Goal: Transaction & Acquisition: Purchase product/service

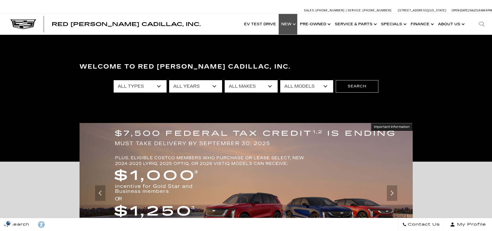
click at [291, 24] on link "Show New" at bounding box center [288, 24] width 19 height 21
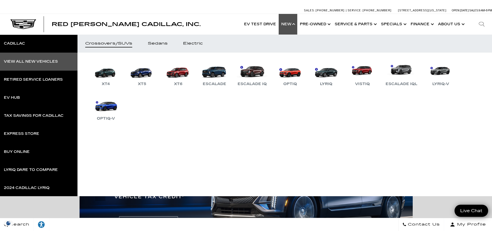
click at [48, 60] on div "View All New Vehicles" at bounding box center [31, 62] width 54 height 4
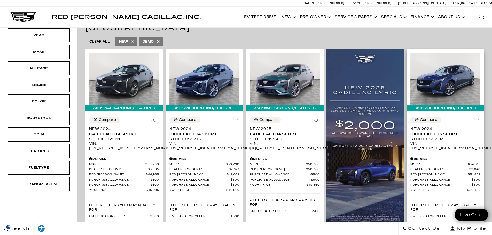
scroll to position [77, 0]
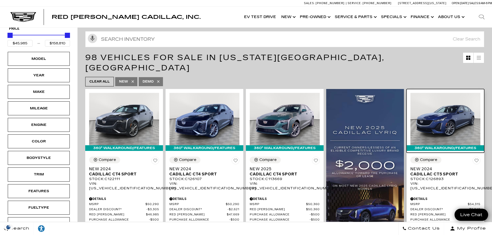
click at [455, 106] on img at bounding box center [445, 119] width 70 height 52
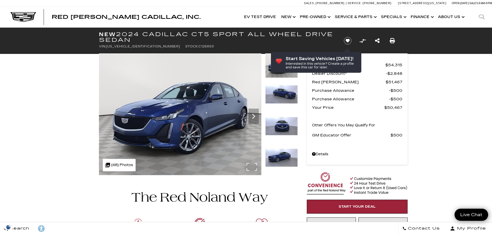
click at [253, 166] on img at bounding box center [180, 114] width 162 height 122
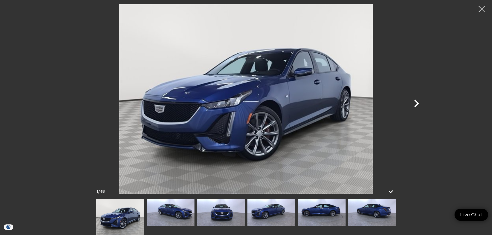
click at [417, 104] on icon "Next" at bounding box center [416, 104] width 5 height 8
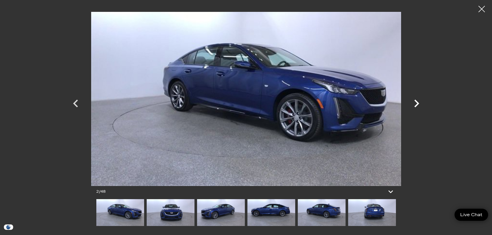
click at [418, 106] on icon "Next" at bounding box center [416, 103] width 15 height 15
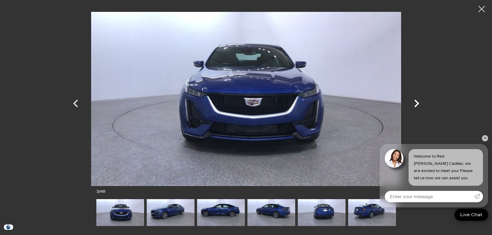
click at [418, 106] on icon "Next" at bounding box center [416, 103] width 15 height 15
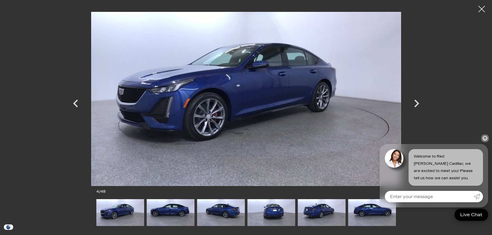
click at [483, 137] on link "✕" at bounding box center [485, 138] width 6 height 6
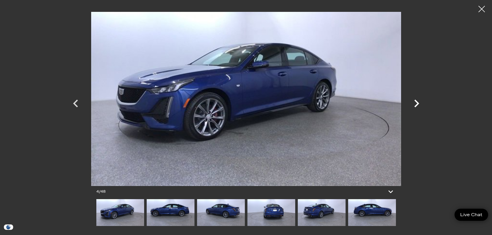
click at [417, 106] on icon "Next" at bounding box center [416, 104] width 5 height 8
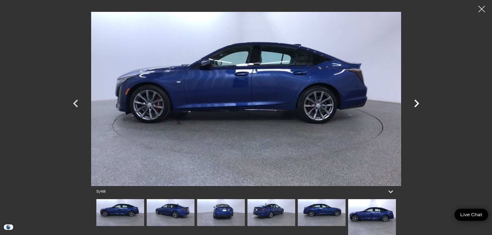
click at [417, 106] on icon "Next" at bounding box center [416, 104] width 5 height 8
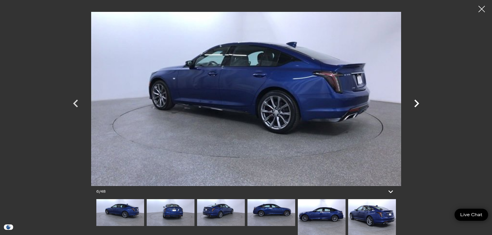
click at [417, 106] on icon "Next" at bounding box center [416, 104] width 5 height 8
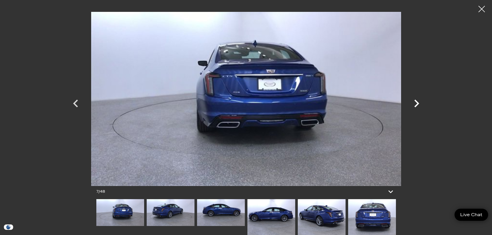
click at [417, 106] on icon "Next" at bounding box center [416, 104] width 5 height 8
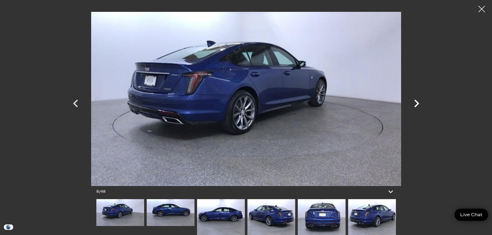
click at [417, 106] on icon "Next" at bounding box center [416, 104] width 5 height 8
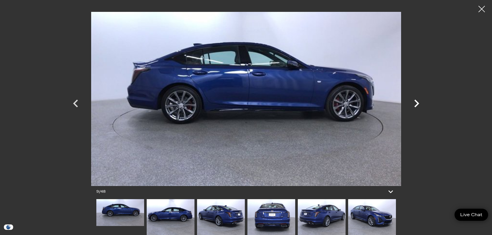
click at [417, 106] on icon "Next" at bounding box center [416, 104] width 5 height 8
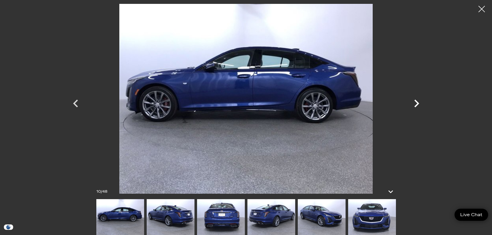
click at [417, 106] on icon "Next" at bounding box center [416, 104] width 5 height 8
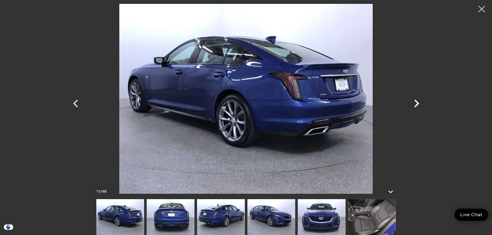
click at [417, 106] on icon "Next" at bounding box center [416, 104] width 5 height 8
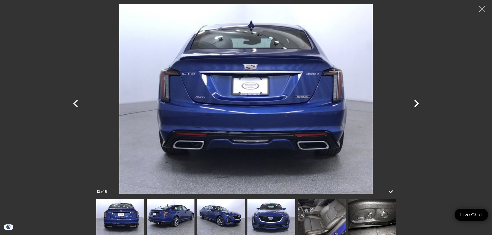
click at [417, 106] on icon "Next" at bounding box center [416, 104] width 5 height 8
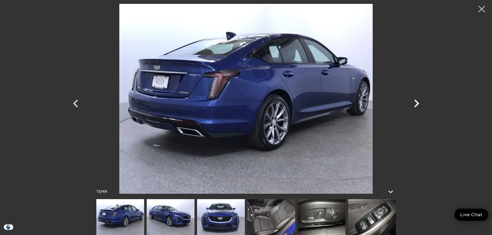
click at [417, 106] on icon "Next" at bounding box center [416, 104] width 5 height 8
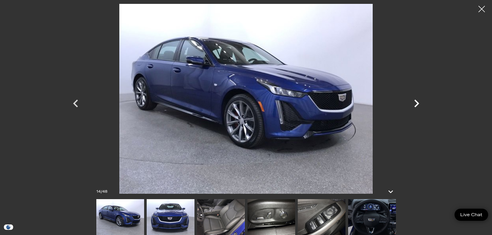
click at [417, 106] on icon "Next" at bounding box center [416, 104] width 5 height 8
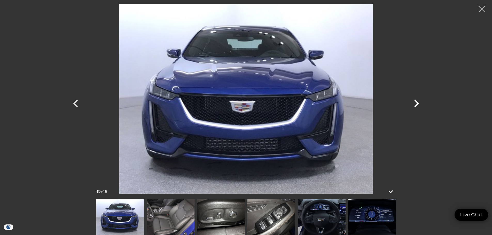
click at [417, 106] on icon "Next" at bounding box center [416, 104] width 5 height 8
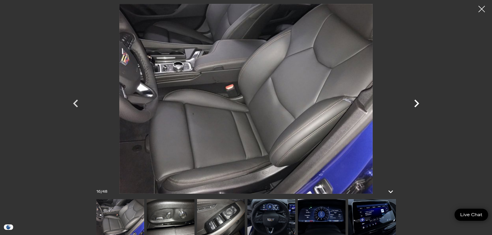
click at [417, 106] on icon "Next" at bounding box center [416, 104] width 5 height 8
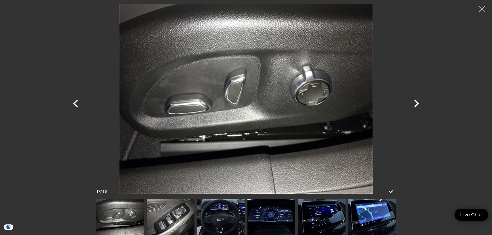
click at [417, 106] on icon "Next" at bounding box center [416, 104] width 5 height 8
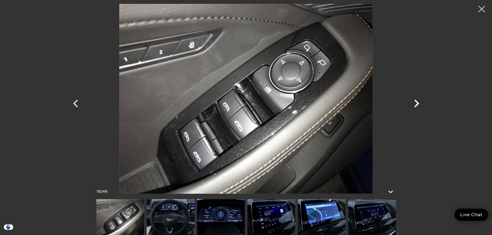
click at [417, 106] on icon "Next" at bounding box center [416, 104] width 5 height 8
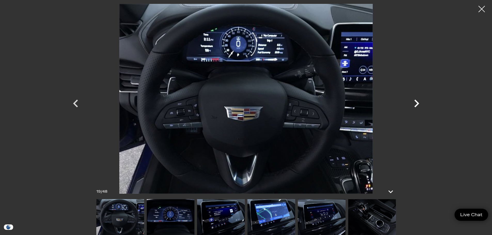
click at [417, 106] on icon "Next" at bounding box center [416, 104] width 5 height 8
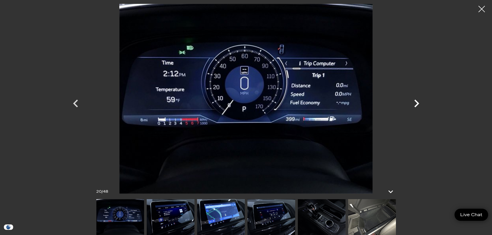
click at [417, 106] on icon "Next" at bounding box center [416, 104] width 5 height 8
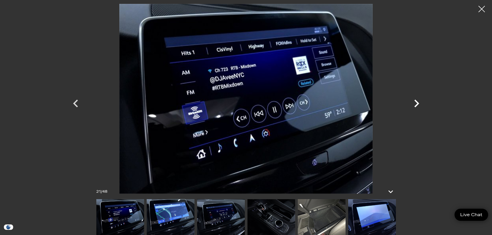
click at [417, 106] on icon "Next" at bounding box center [416, 104] width 5 height 8
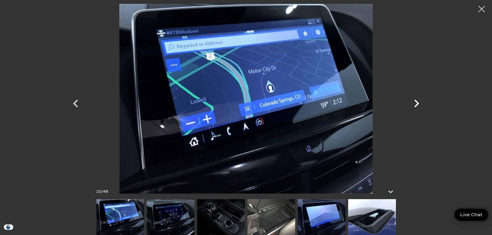
click at [417, 106] on icon "Next" at bounding box center [416, 104] width 5 height 8
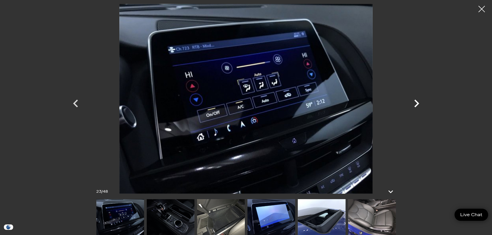
click at [417, 106] on icon "Next" at bounding box center [416, 104] width 5 height 8
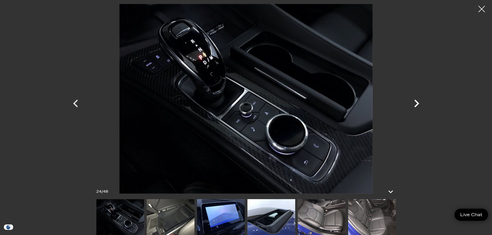
click at [417, 106] on icon "Next" at bounding box center [416, 104] width 5 height 8
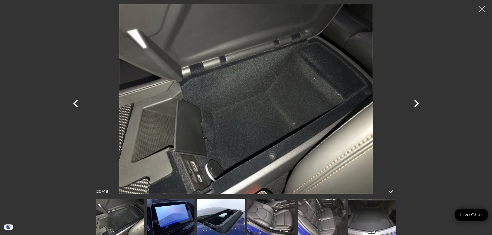
click at [417, 106] on icon "Next" at bounding box center [416, 104] width 5 height 8
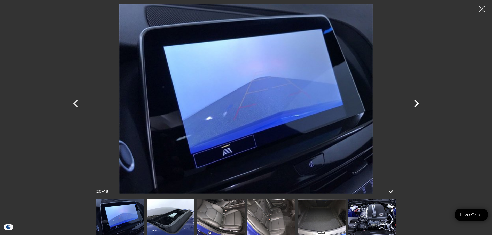
click at [417, 106] on icon "Next" at bounding box center [416, 104] width 5 height 8
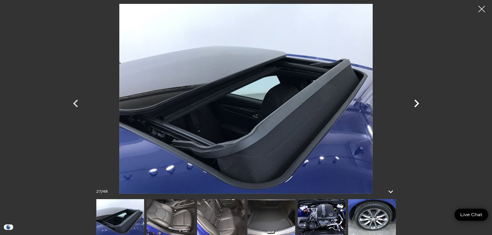
click at [417, 106] on icon "Next" at bounding box center [416, 104] width 5 height 8
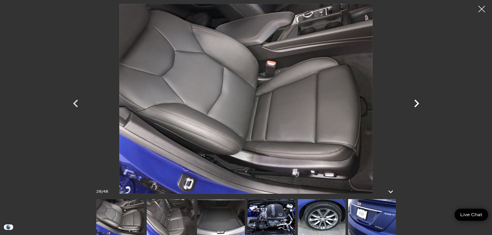
click at [417, 106] on icon "Next" at bounding box center [416, 104] width 5 height 8
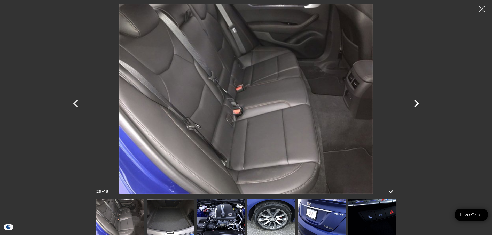
click at [417, 106] on icon "Next" at bounding box center [416, 104] width 5 height 8
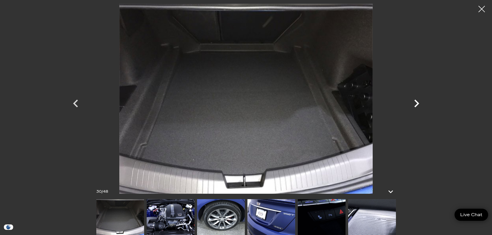
click at [417, 106] on icon "Next" at bounding box center [416, 104] width 5 height 8
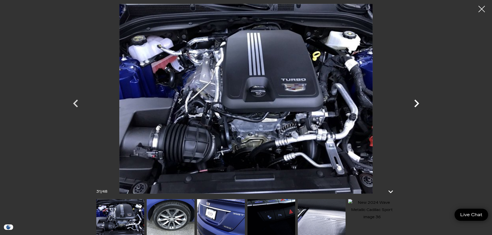
click at [417, 106] on icon "Next" at bounding box center [416, 104] width 5 height 8
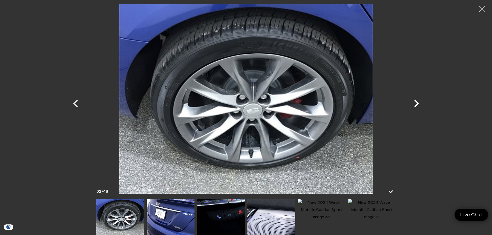
click at [417, 106] on icon "Next" at bounding box center [416, 104] width 5 height 8
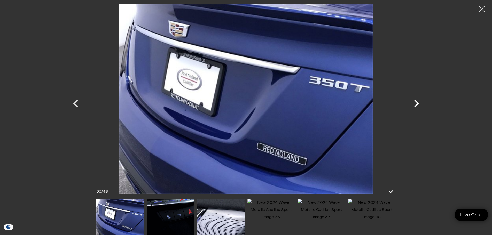
click at [417, 106] on icon "Next" at bounding box center [416, 104] width 5 height 8
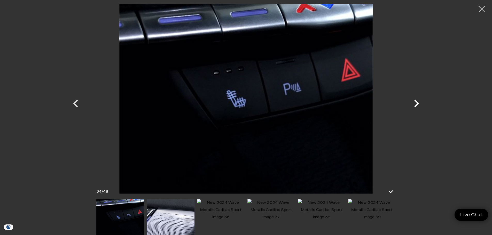
click at [417, 106] on icon "Next" at bounding box center [416, 104] width 5 height 8
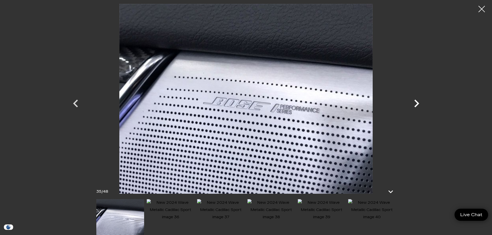
click at [417, 106] on icon "Next" at bounding box center [416, 104] width 5 height 8
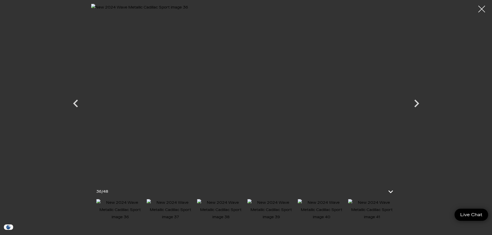
click at [477, 7] on div at bounding box center [482, 9] width 14 height 14
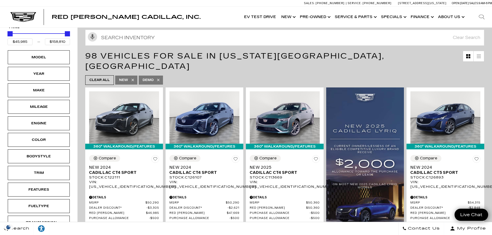
scroll to position [52, 0]
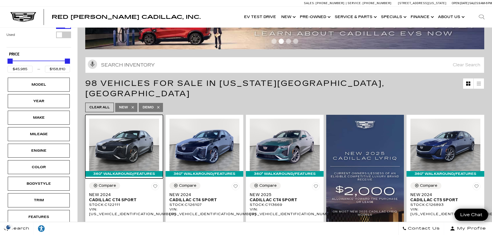
click at [127, 146] on img at bounding box center [124, 145] width 70 height 52
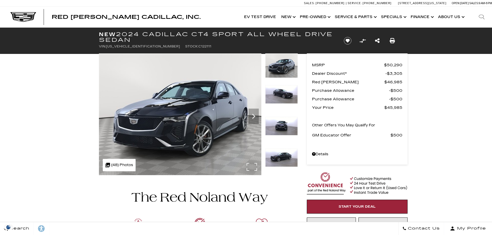
click at [254, 166] on img at bounding box center [180, 114] width 162 height 122
